Goal: Task Accomplishment & Management: Use online tool/utility

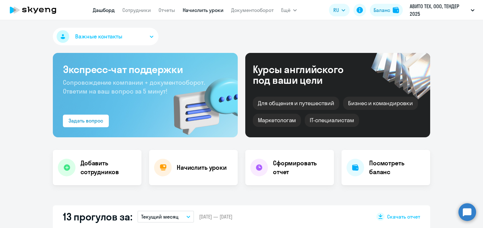
select select "30"
click at [199, 8] on link "Начислить уроки" at bounding box center [203, 10] width 41 height 6
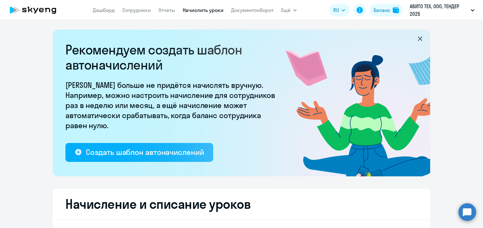
select select "10"
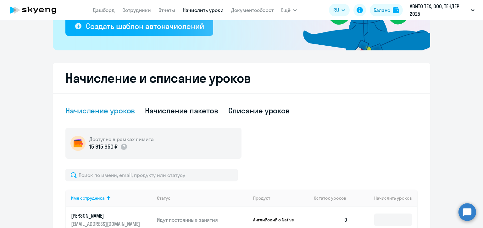
scroll to position [157, 0]
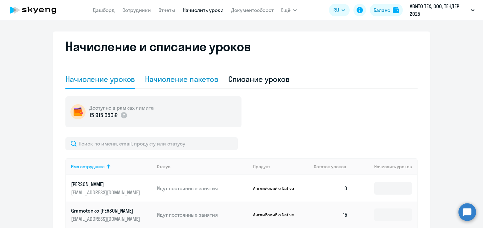
click at [189, 79] on div "Начисление пакетов" at bounding box center [181, 79] width 73 height 10
select select "10"
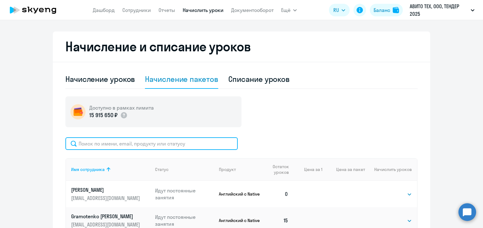
click at [102, 142] on input "text" at bounding box center [151, 143] width 172 height 13
paste input "[PERSON_NAME]"
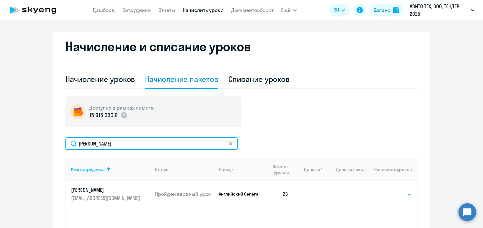
scroll to position [189, 0]
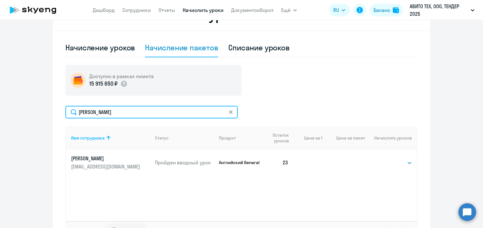
type input "[PERSON_NAME]"
